Goal: Information Seeking & Learning: Learn about a topic

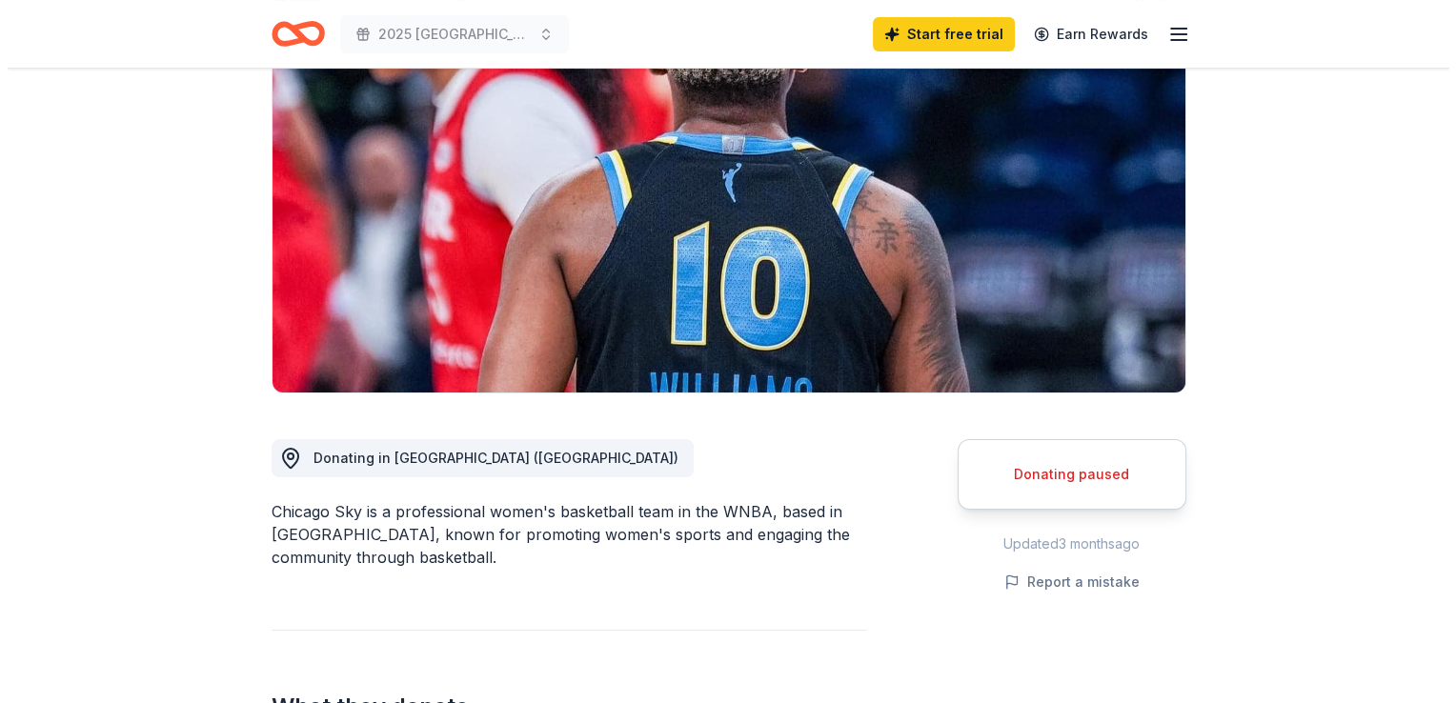
scroll to position [381, 0]
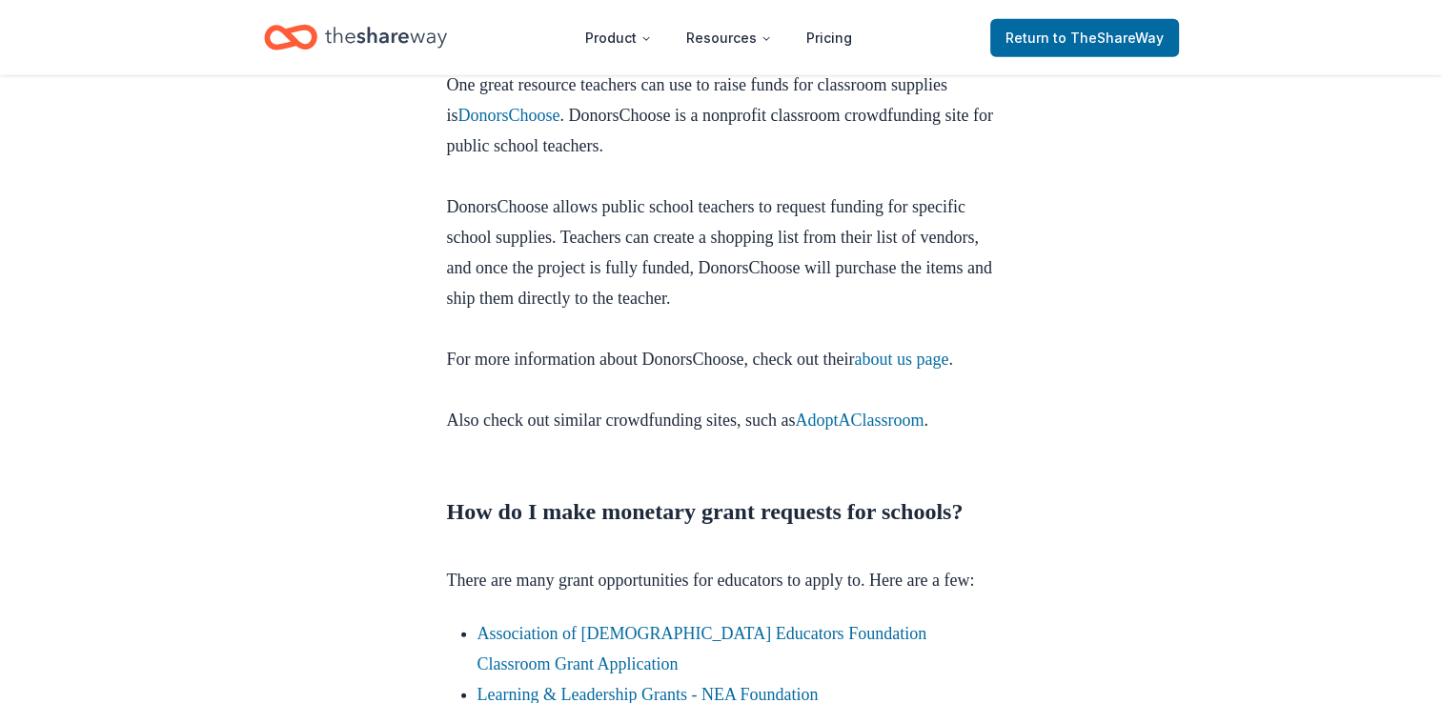
scroll to position [5337, 0]
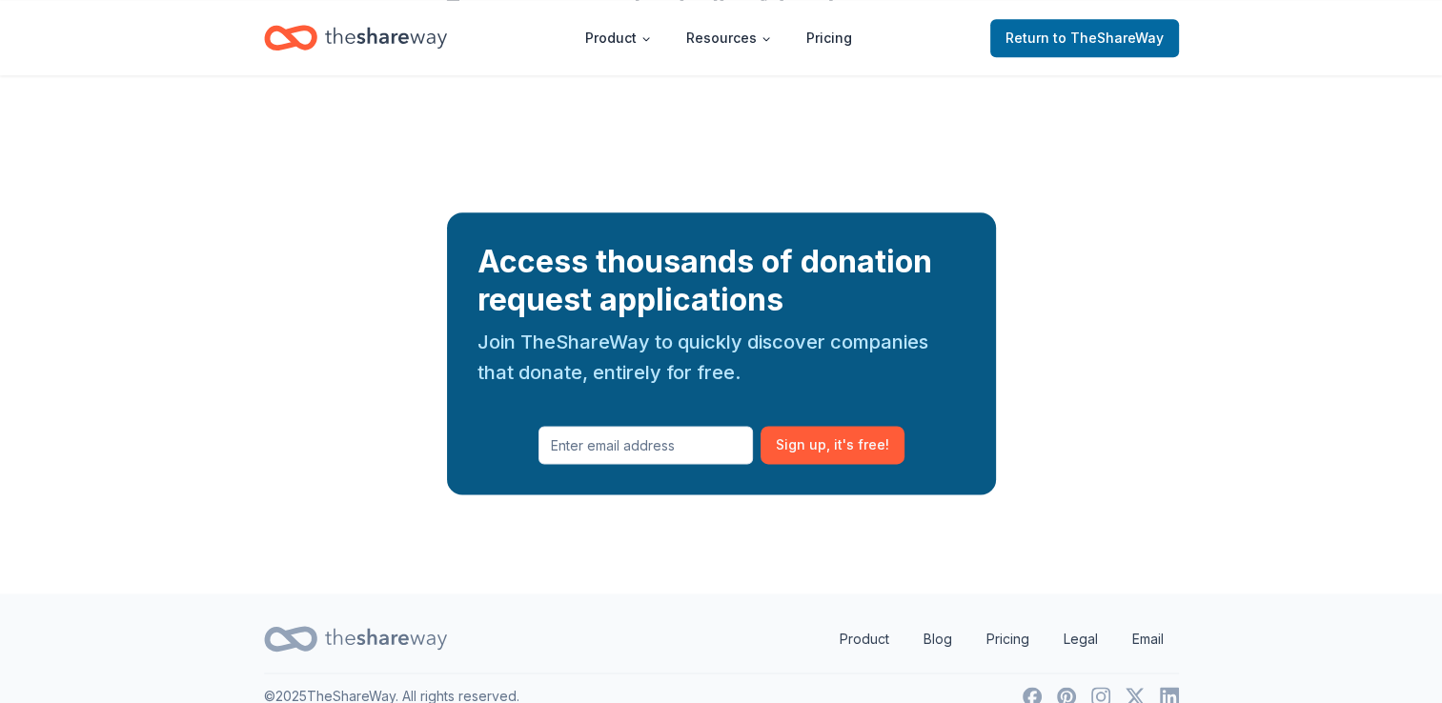
scroll to position [2362, 0]
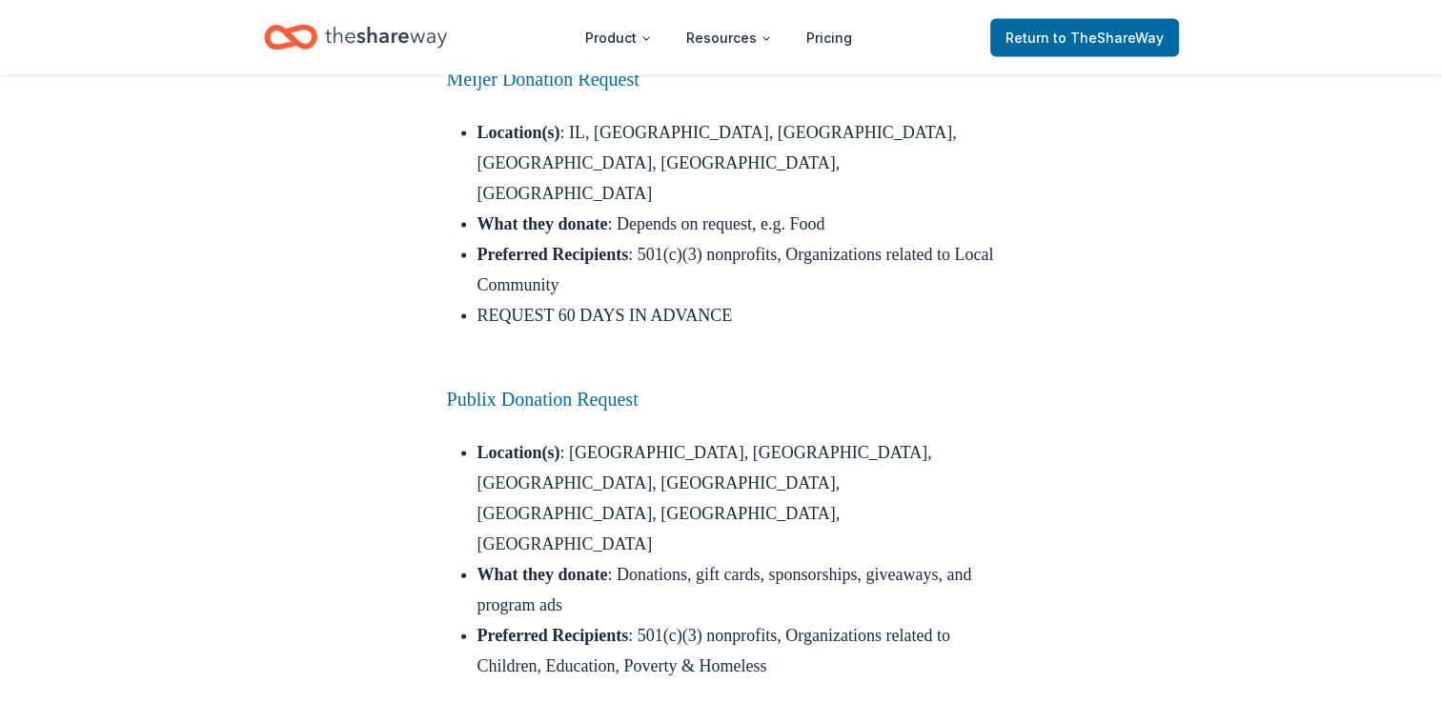
scroll to position [11532, 0]
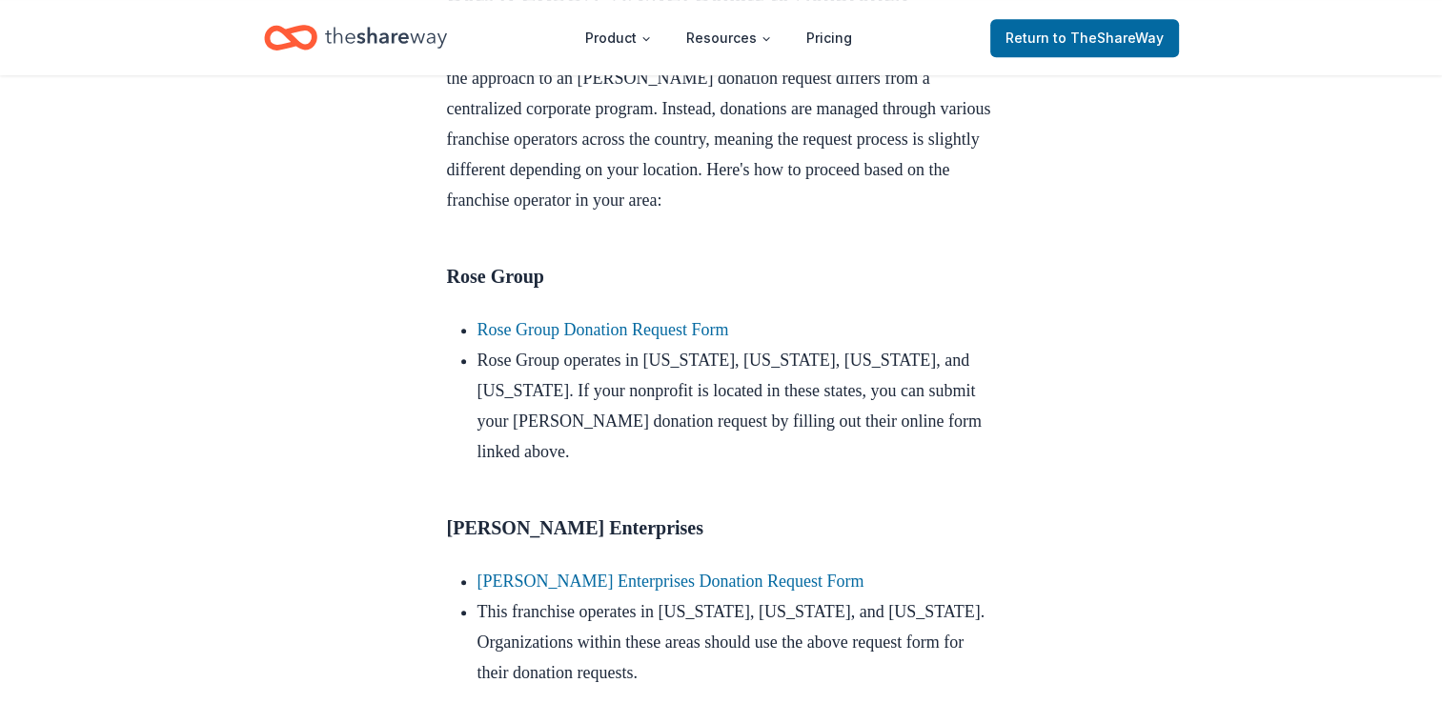
scroll to position [1048, 0]
